Goal: Information Seeking & Learning: Find specific fact

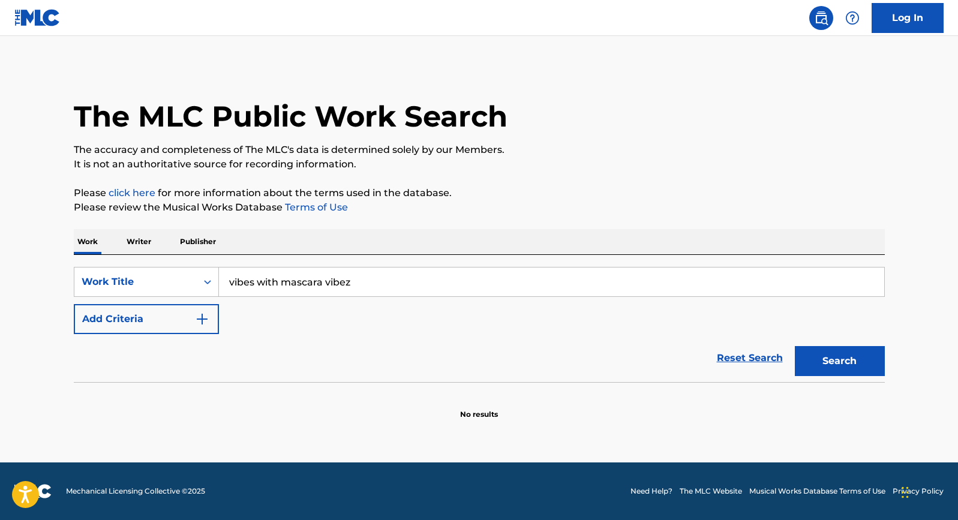
type input "vibes with mascara vibez"
click at [808, 371] on button "Search" at bounding box center [840, 361] width 90 height 30
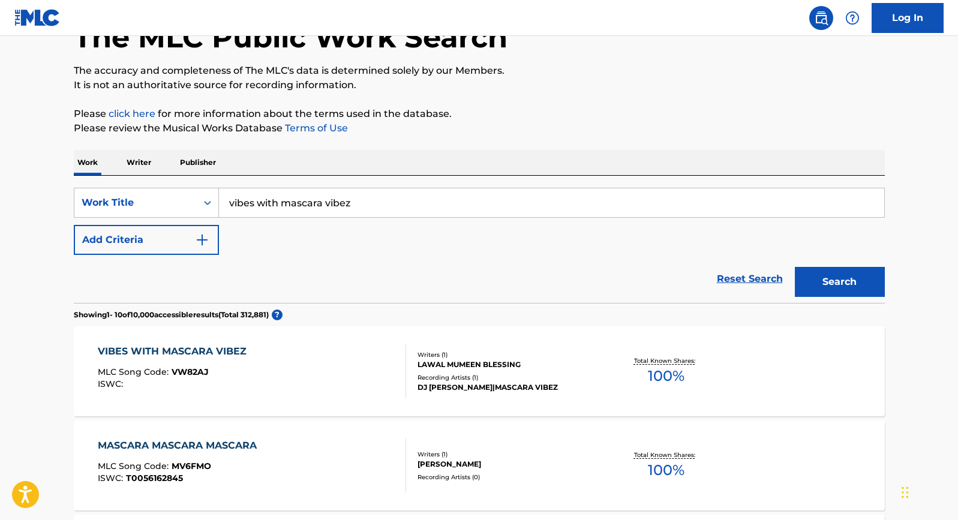
scroll to position [80, 0]
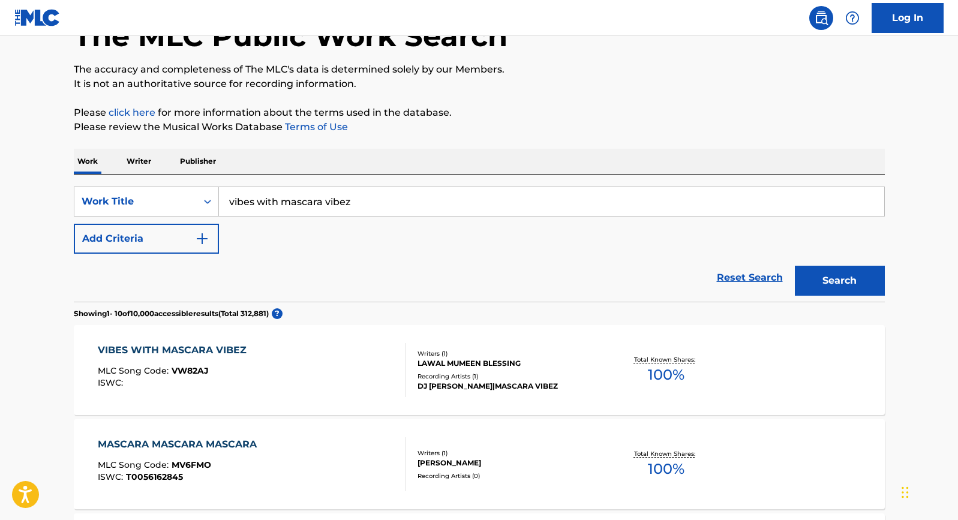
click at [501, 387] on div "DJ [PERSON_NAME]|MASCARA VIBEZ" at bounding box center [507, 386] width 181 height 11
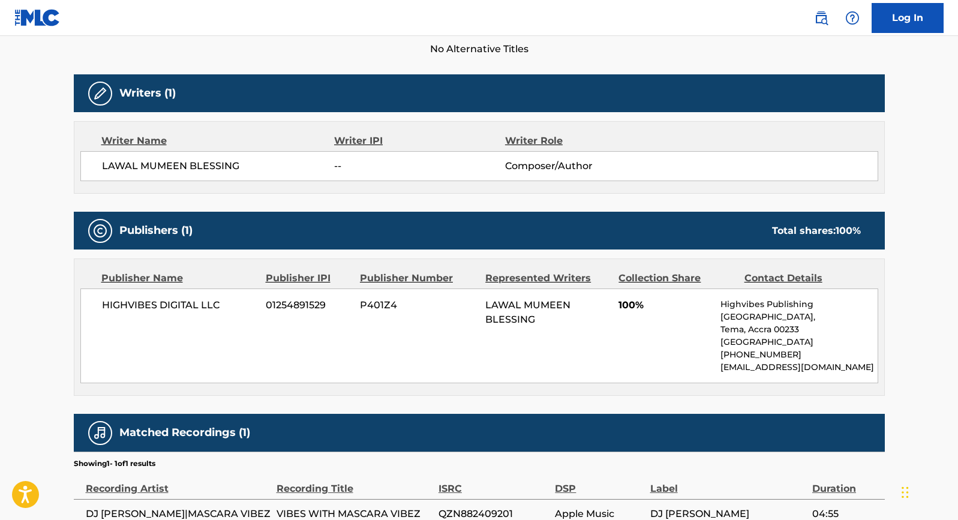
scroll to position [345, 0]
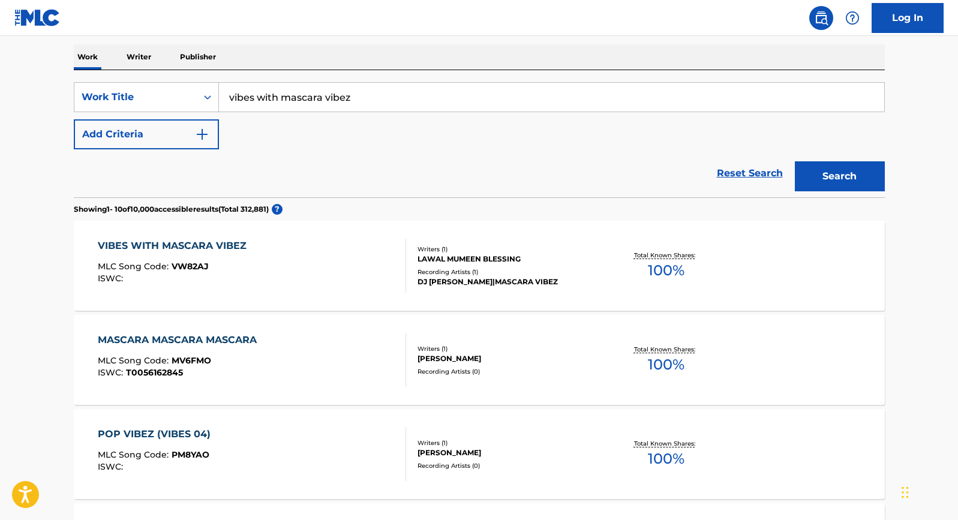
scroll to position [188, 0]
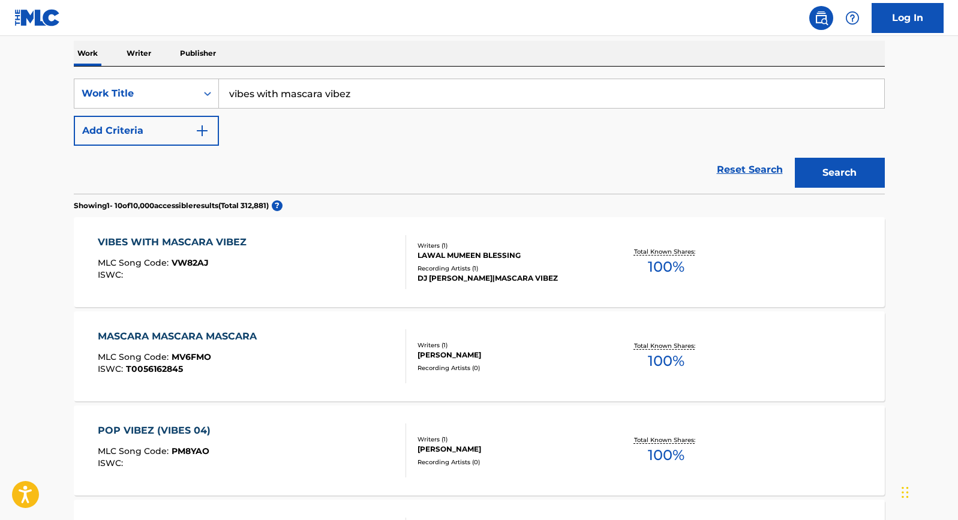
click at [276, 93] on input "vibes with mascara vibez" at bounding box center [551, 93] width 665 height 29
click at [279, 95] on input "vibes with mascara vibez" at bounding box center [551, 93] width 665 height 29
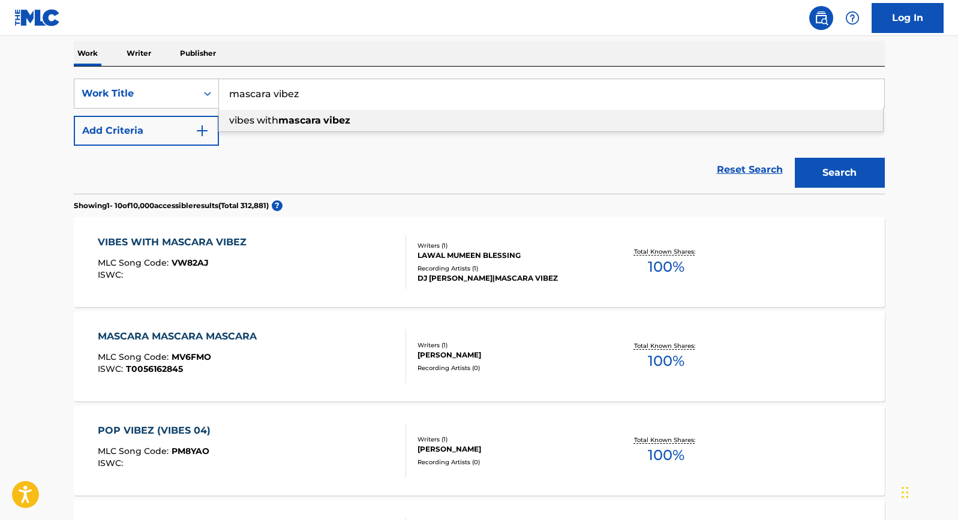
click at [330, 92] on input "mascara vibez" at bounding box center [551, 93] width 665 height 29
type input "vibes with mascara vibez"
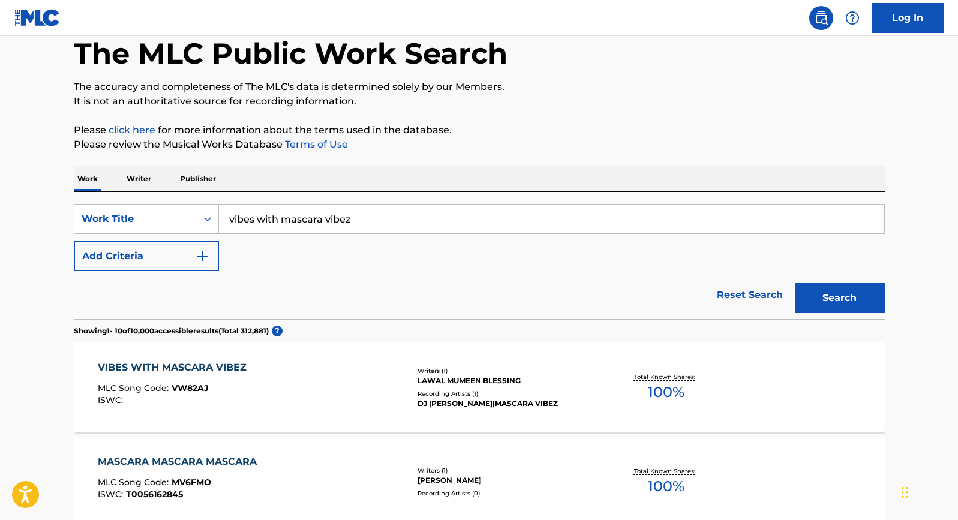
scroll to position [0, 0]
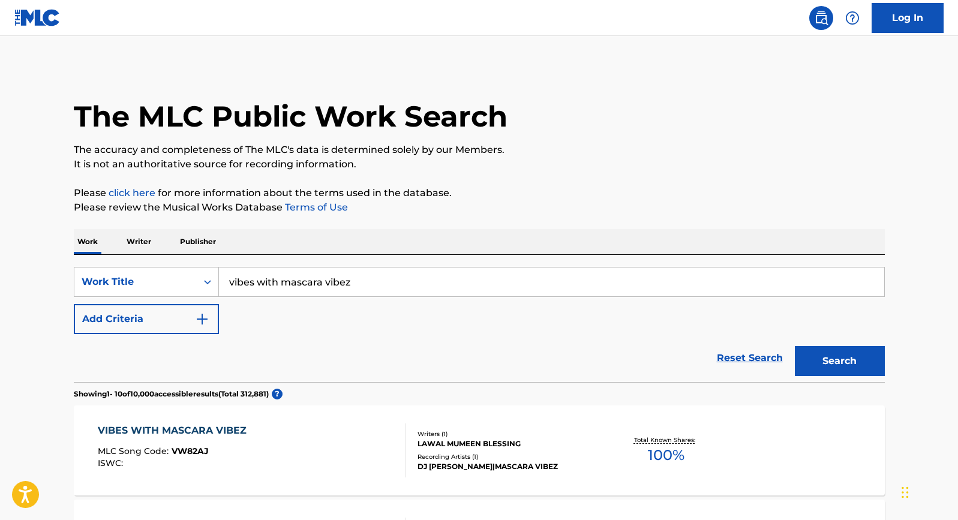
click at [131, 241] on p "Writer" at bounding box center [139, 241] width 32 height 25
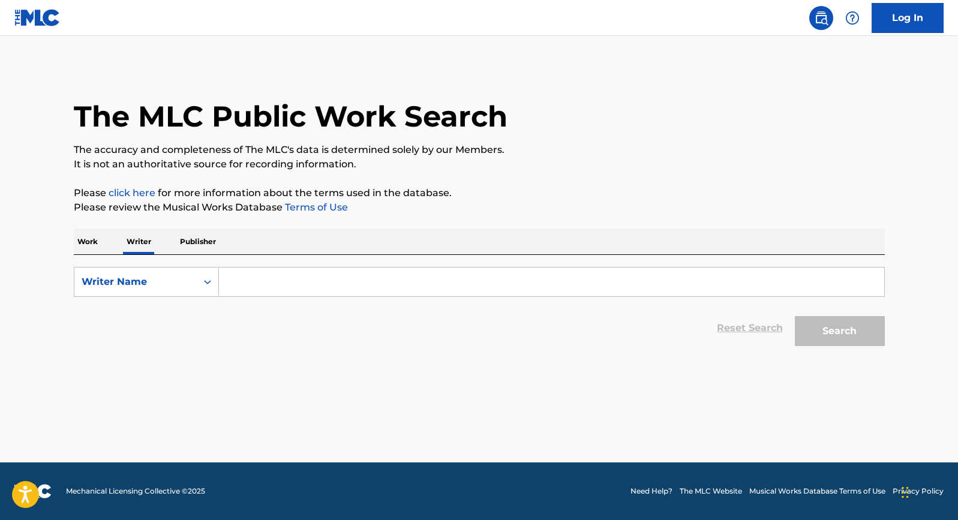
paste input "Lawal Mumeen Blessing"
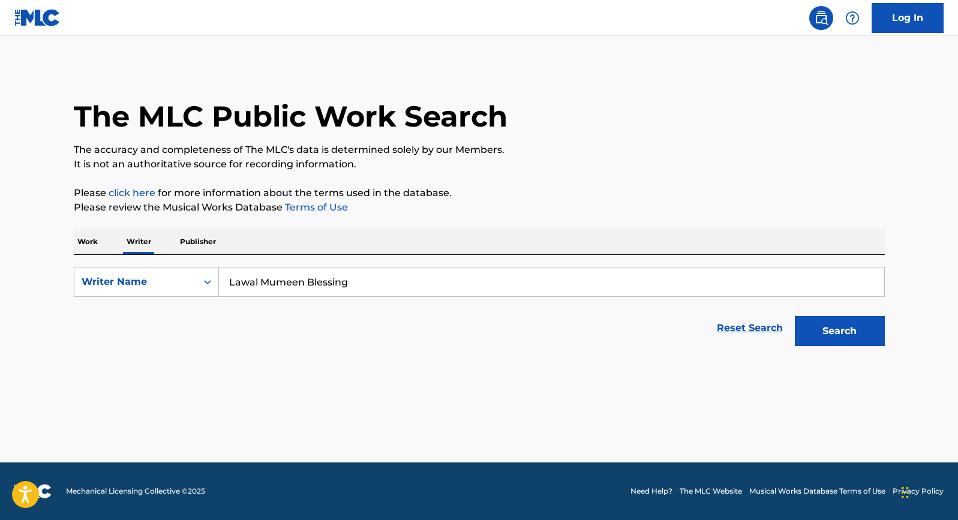
type input "Lawal Mumeen Blessing"
click at [795, 316] on button "Search" at bounding box center [840, 331] width 90 height 30
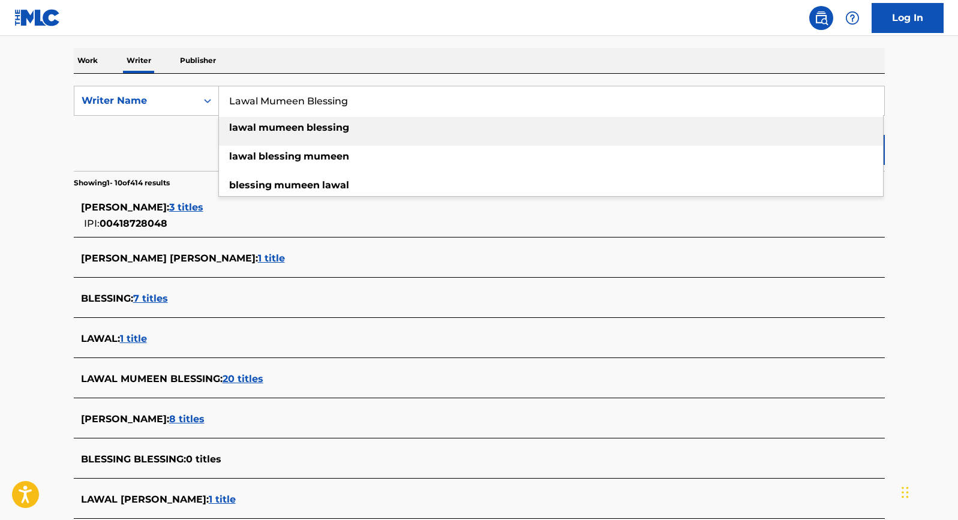
scroll to position [182, 0]
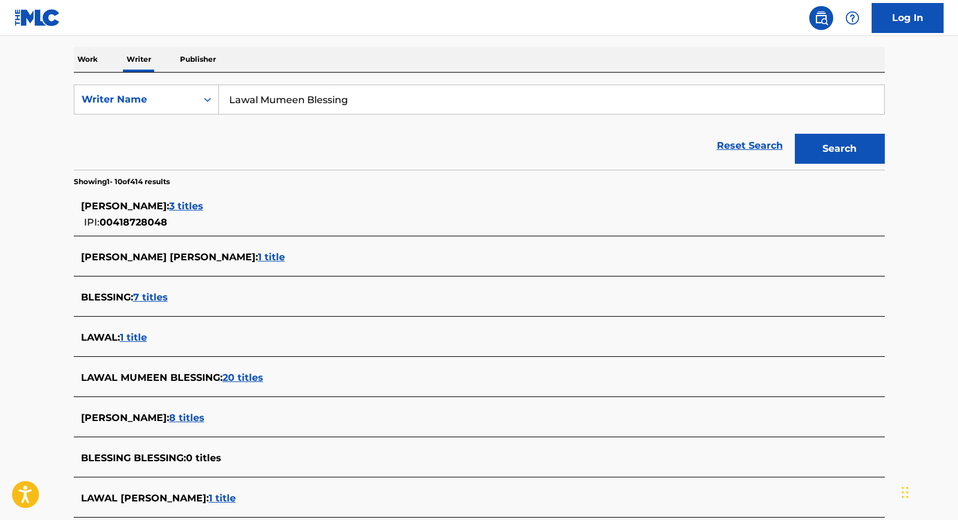
click at [227, 382] on span "20 titles" at bounding box center [243, 377] width 41 height 11
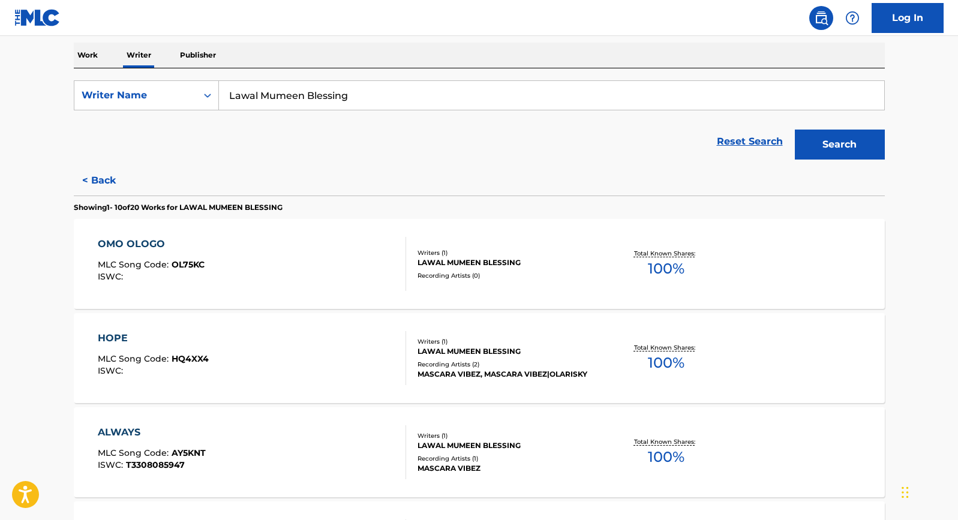
scroll to position [188, 0]
click at [492, 359] on div "Recording Artists ( 2 )" at bounding box center [507, 363] width 181 height 9
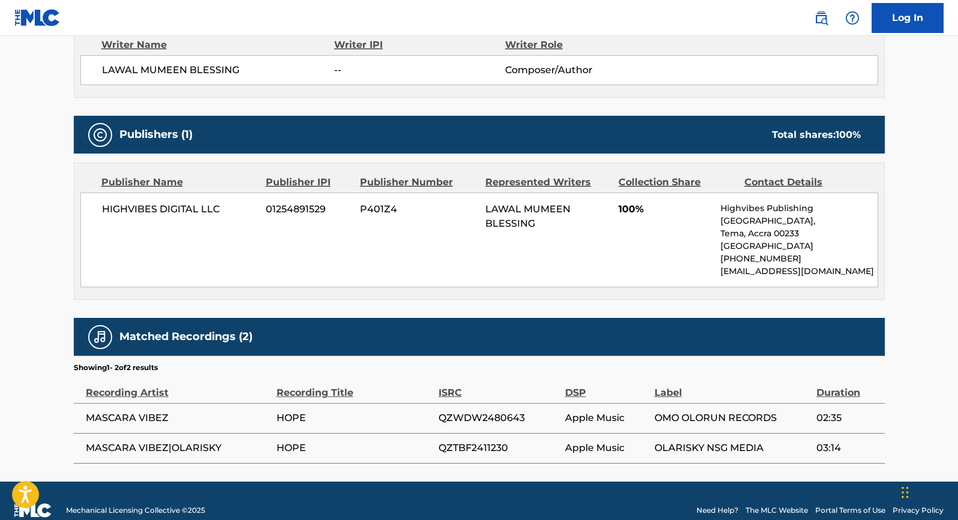
scroll to position [474, 0]
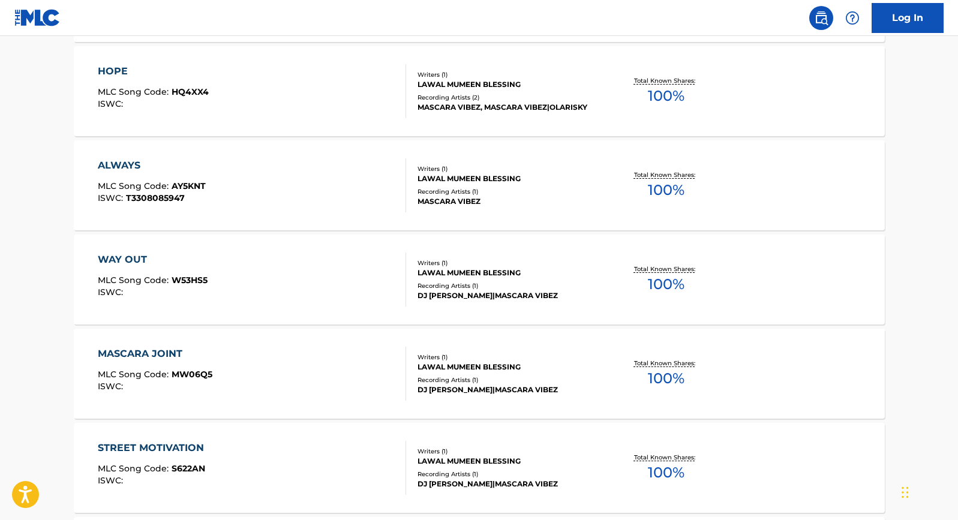
scroll to position [451, 0]
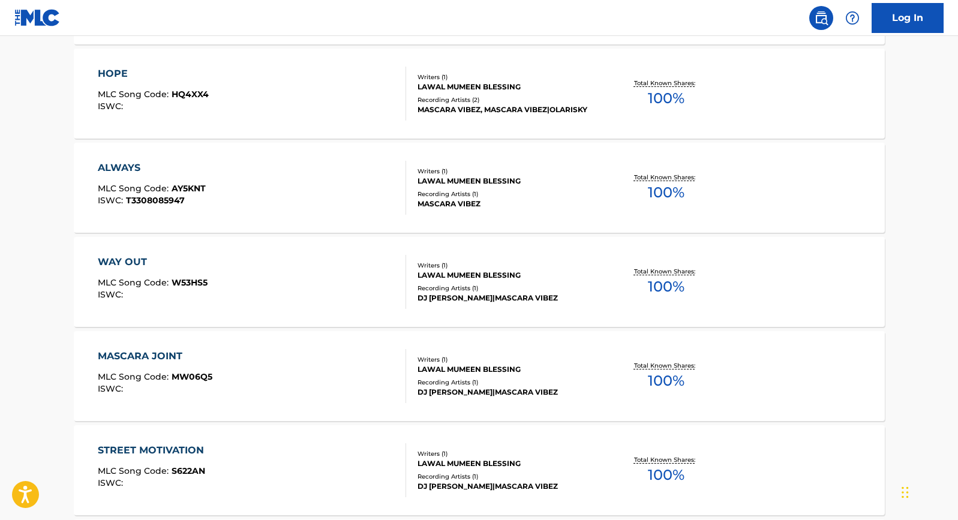
click at [447, 303] on div "WAY OUT MLC Song Code : W53HS5 ISWC : Writers ( 1 ) [PERSON_NAME] BLESSING Reco…" at bounding box center [479, 282] width 811 height 90
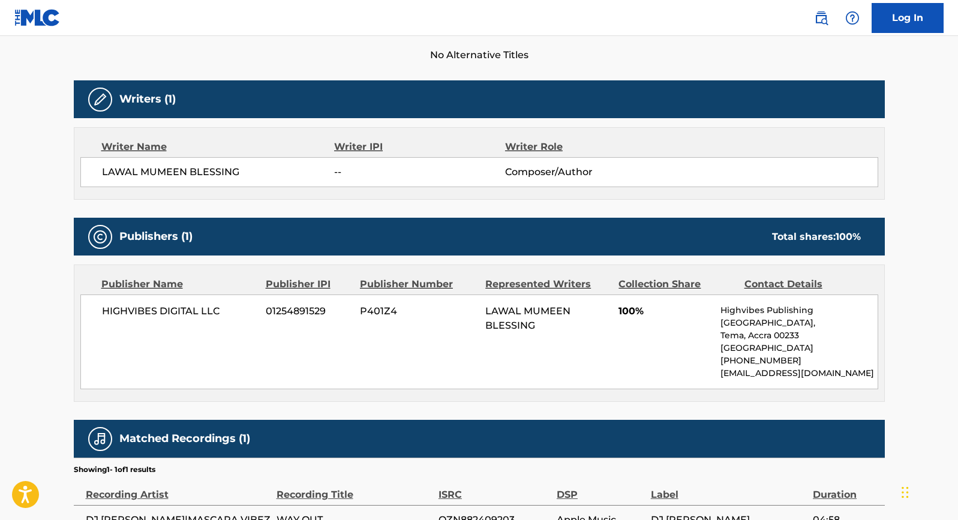
scroll to position [444, 0]
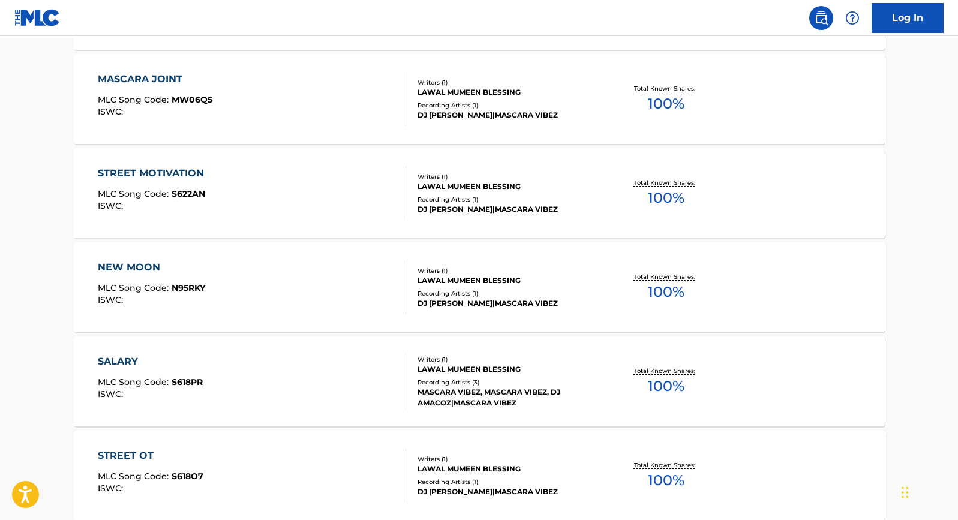
scroll to position [729, 0]
click at [477, 372] on div "LAWAL MUMEEN BLESSING" at bounding box center [507, 368] width 181 height 11
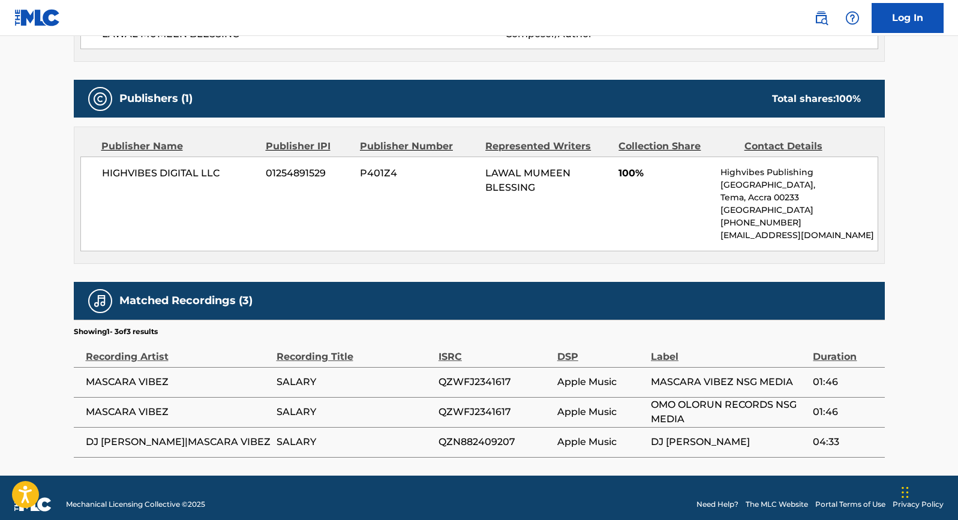
scroll to position [504, 0]
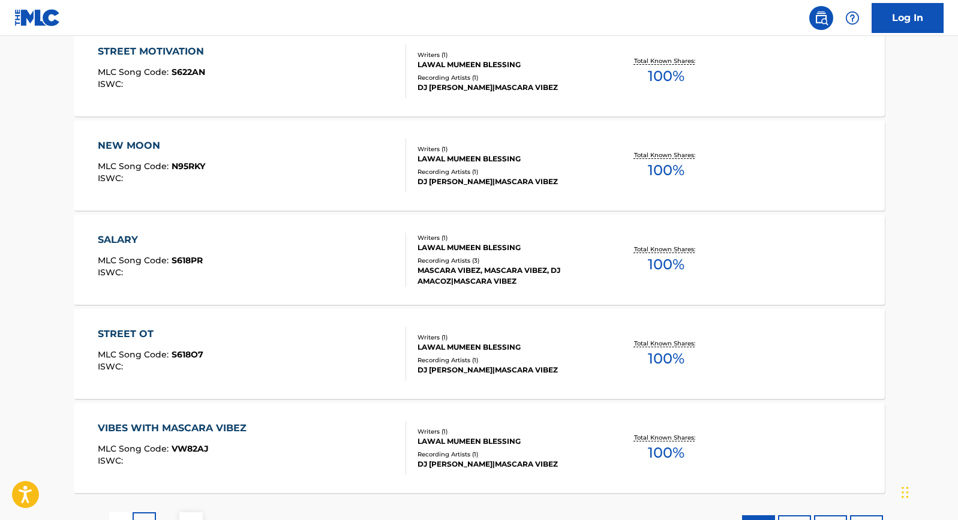
scroll to position [948, 0]
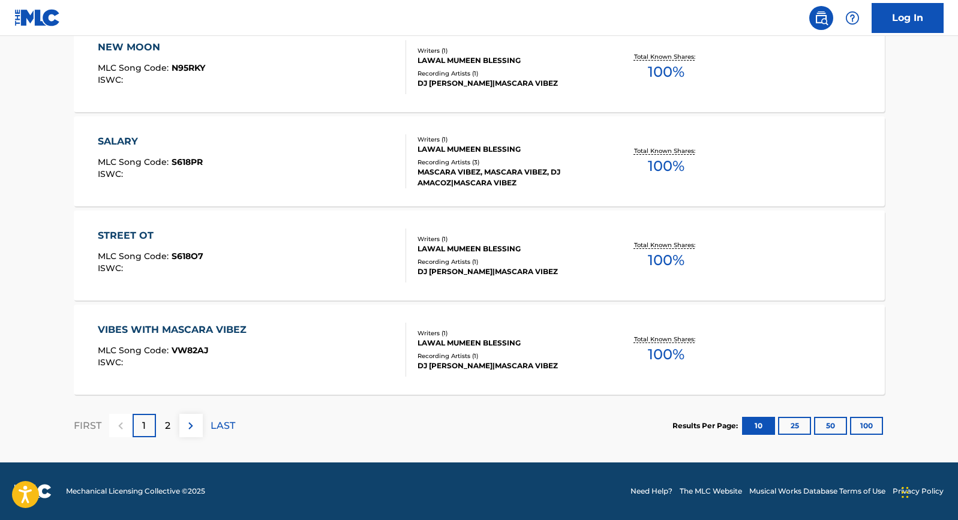
click at [177, 426] on div "2" at bounding box center [167, 425] width 23 height 23
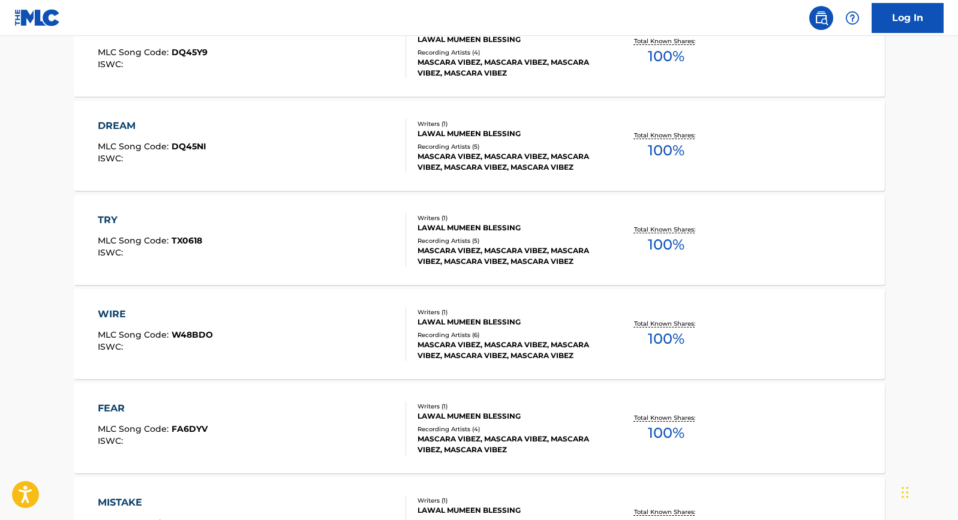
scroll to position [689, 0]
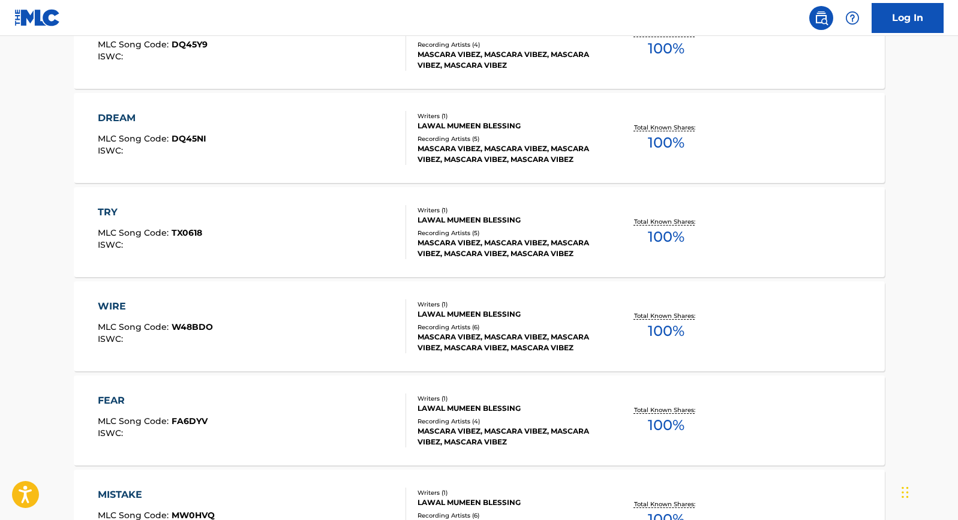
click at [440, 323] on div "Recording Artists ( 6 )" at bounding box center [507, 327] width 181 height 9
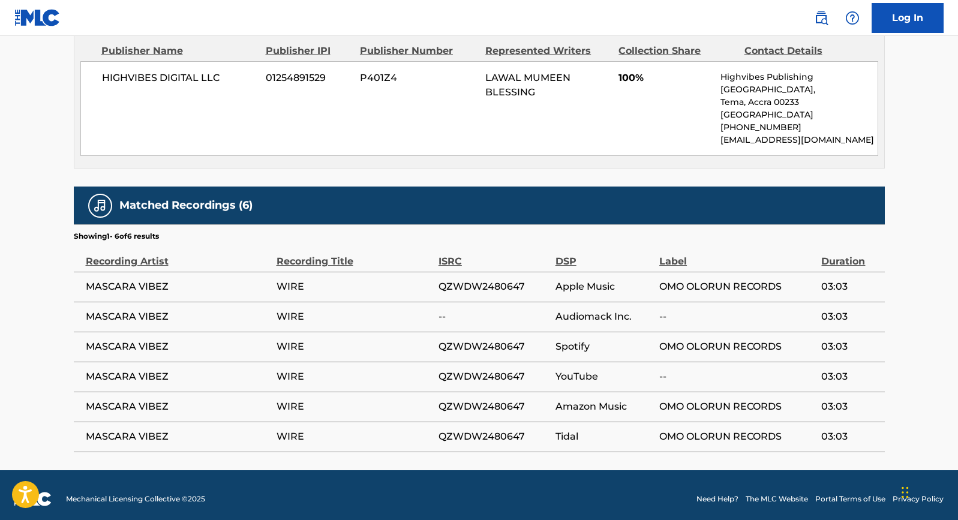
scroll to position [594, 0]
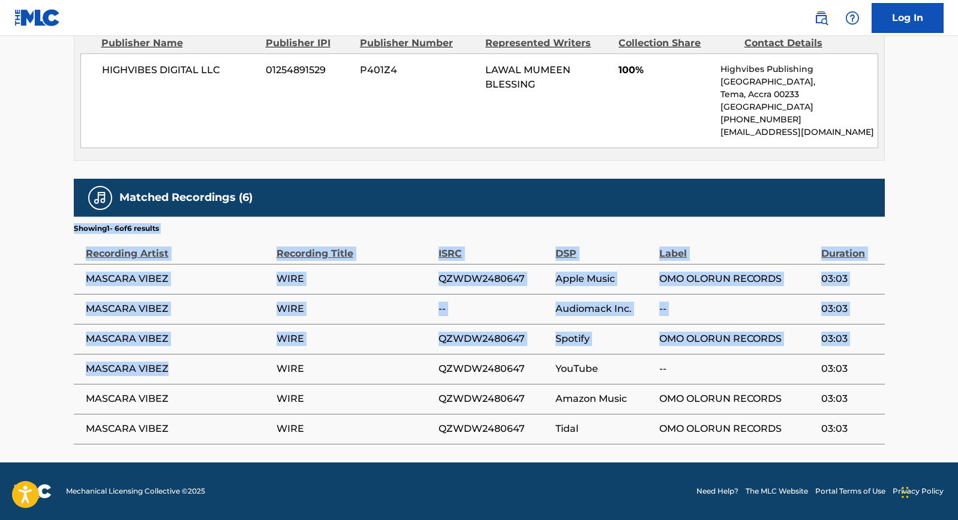
drag, startPoint x: 167, startPoint y: 370, endPoint x: 71, endPoint y: 371, distance: 96.0
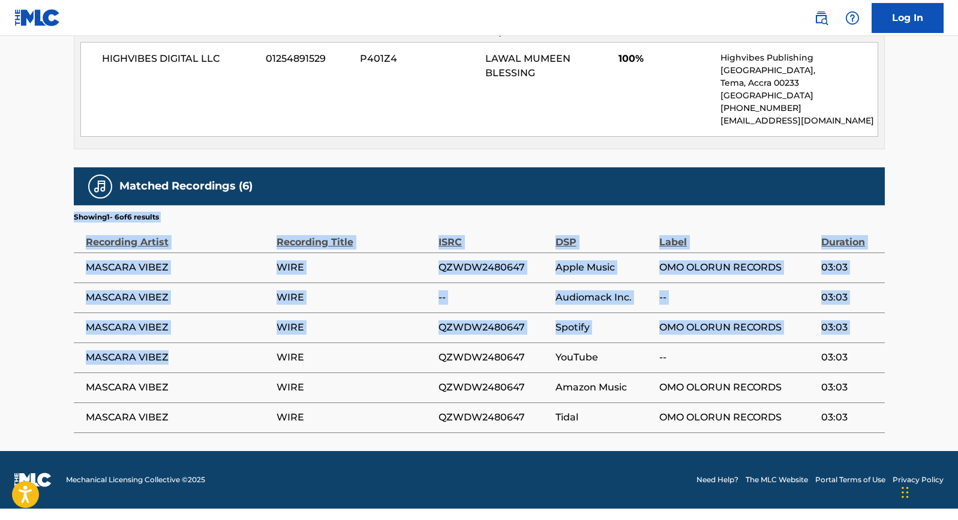
click at [167, 387] on td "MASCARA VIBEZ" at bounding box center [175, 387] width 203 height 30
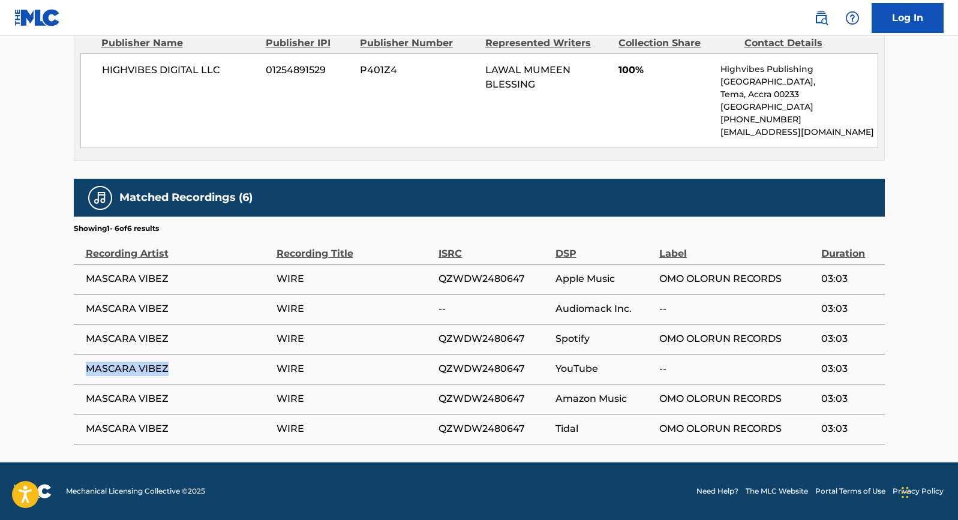
drag, startPoint x: 170, startPoint y: 373, endPoint x: 86, endPoint y: 371, distance: 84.0
click at [86, 371] on span "MASCARA VIBEZ" at bounding box center [178, 369] width 185 height 14
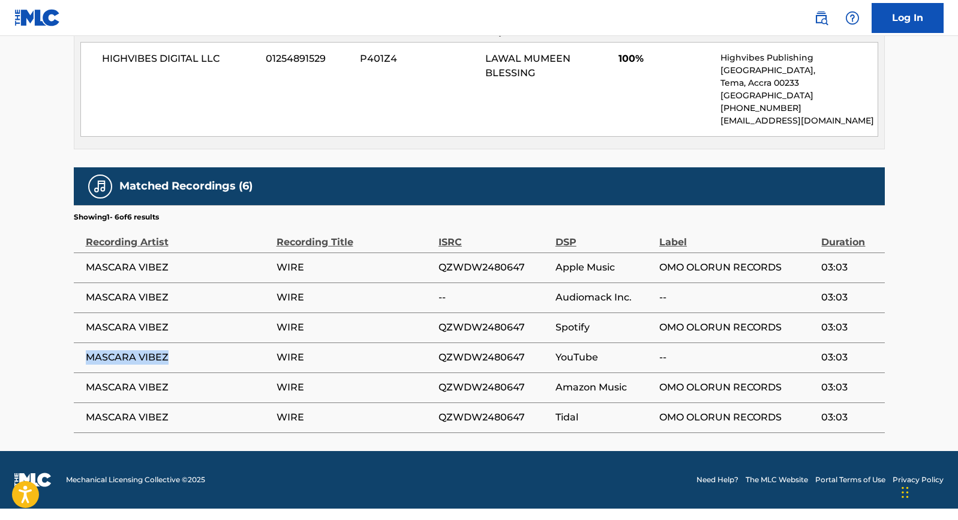
copy span "MASCARA VIBEZ"
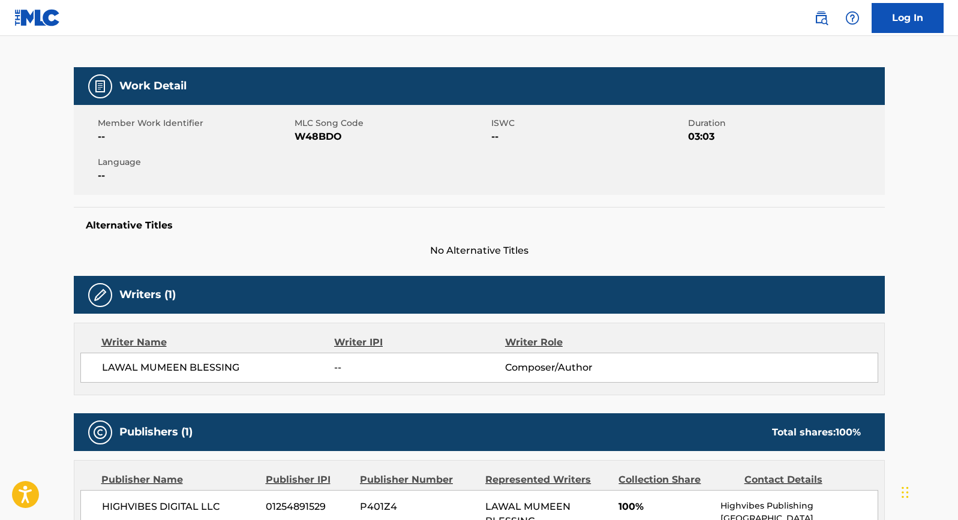
scroll to position [104, 0]
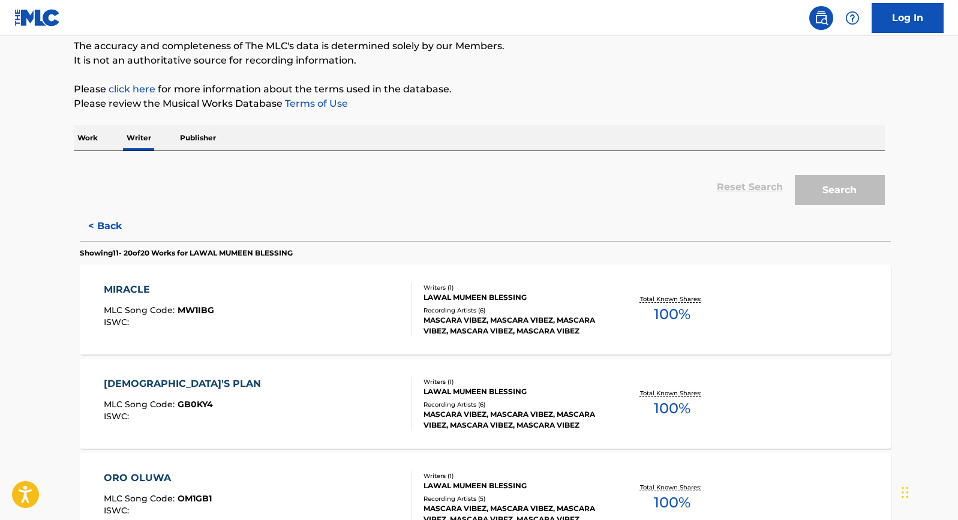
scroll to position [1637, 0]
